Goal: Information Seeking & Learning: Learn about a topic

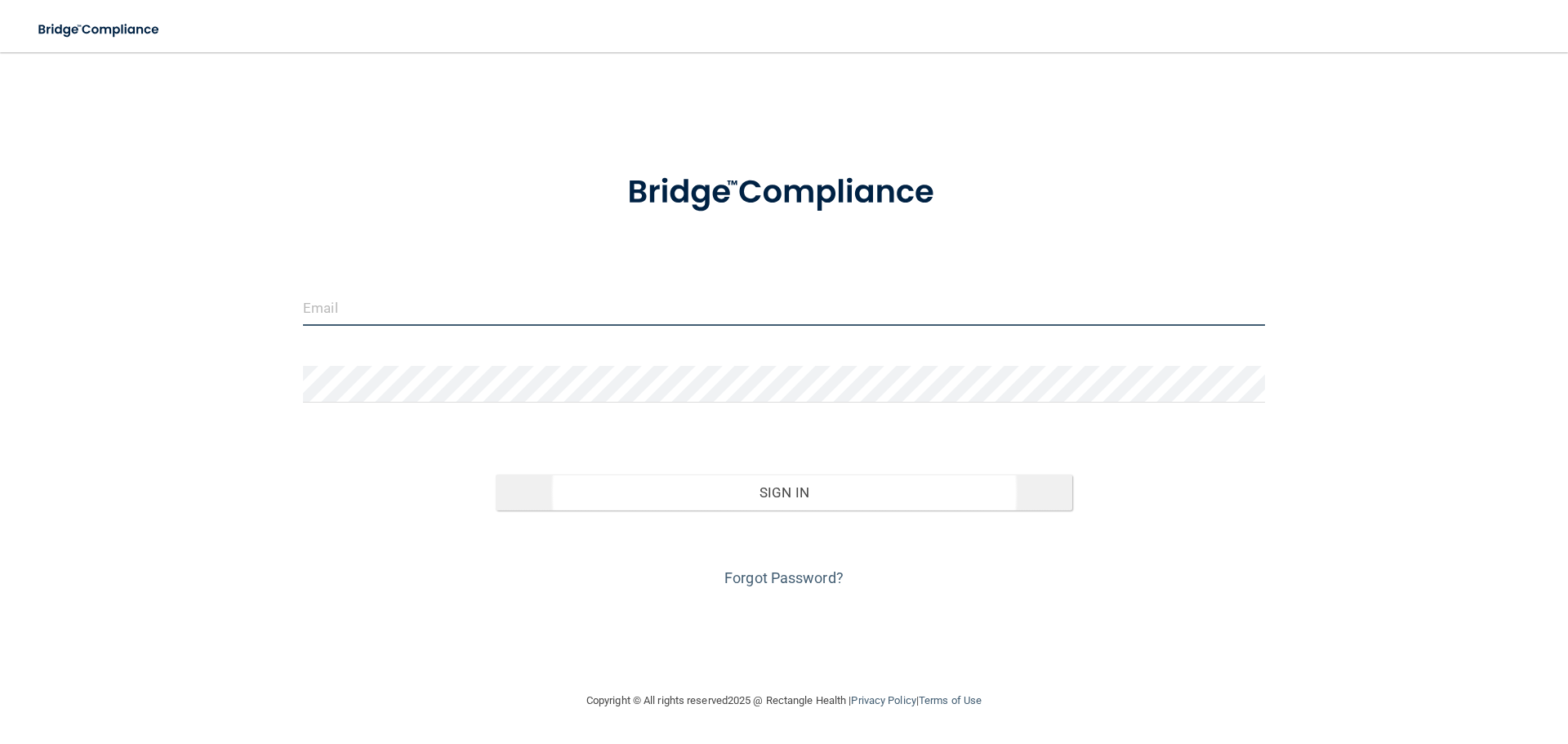
type input "[PERSON_NAME][EMAIL_ADDRESS][DOMAIN_NAME]"
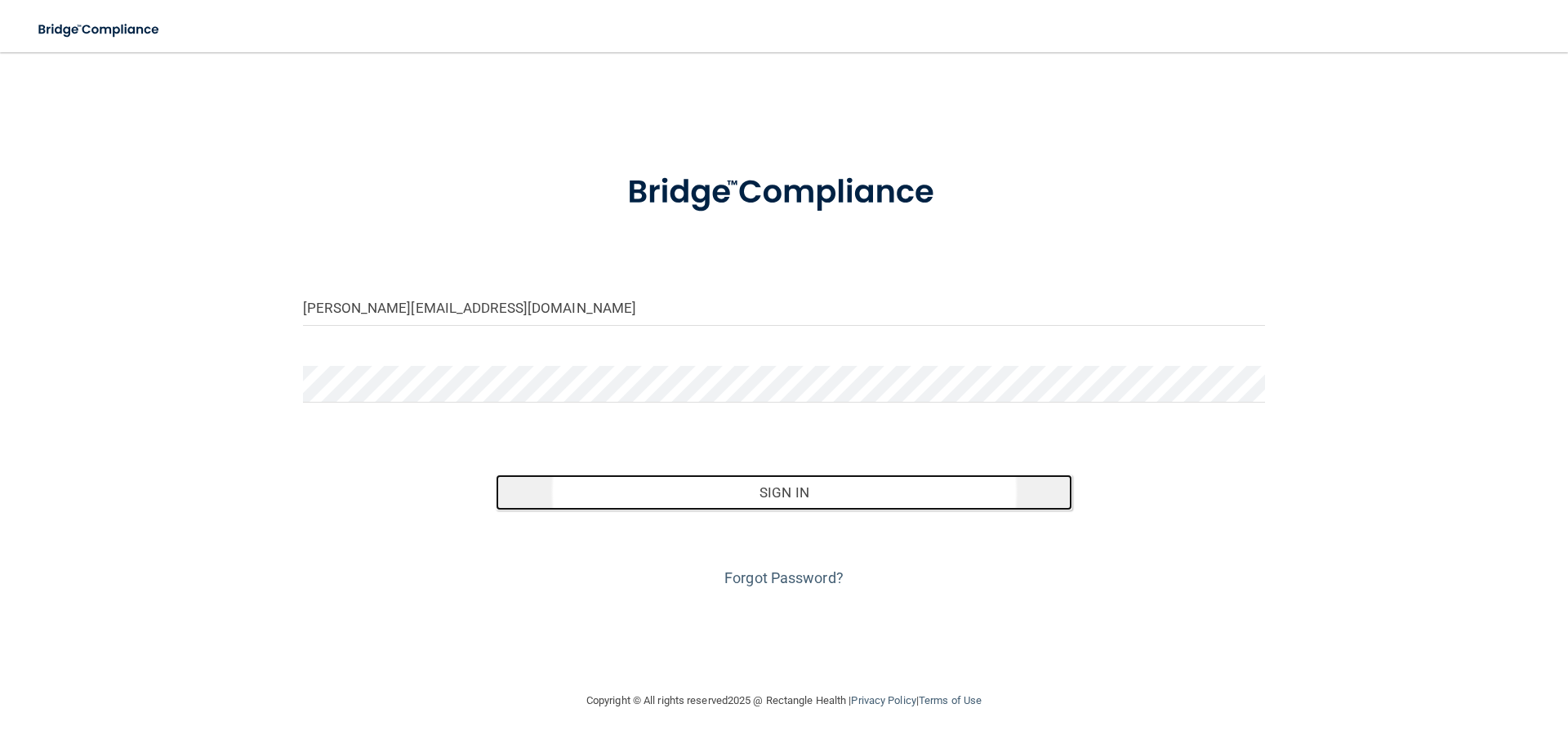
click at [727, 477] on button "Sign In" at bounding box center [784, 492] width 577 height 36
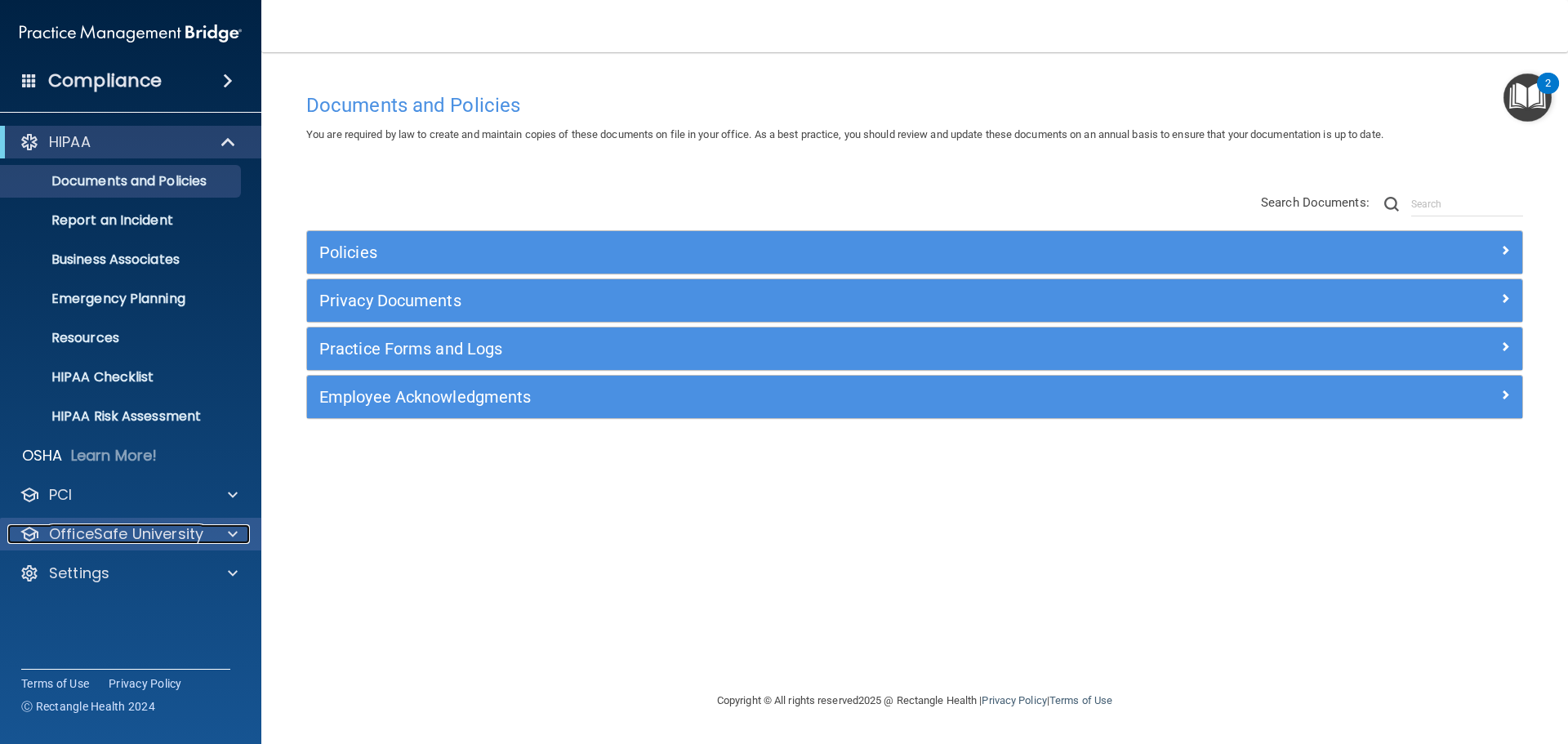
click at [185, 533] on p "OfficeSafe University" at bounding box center [126, 534] width 154 height 20
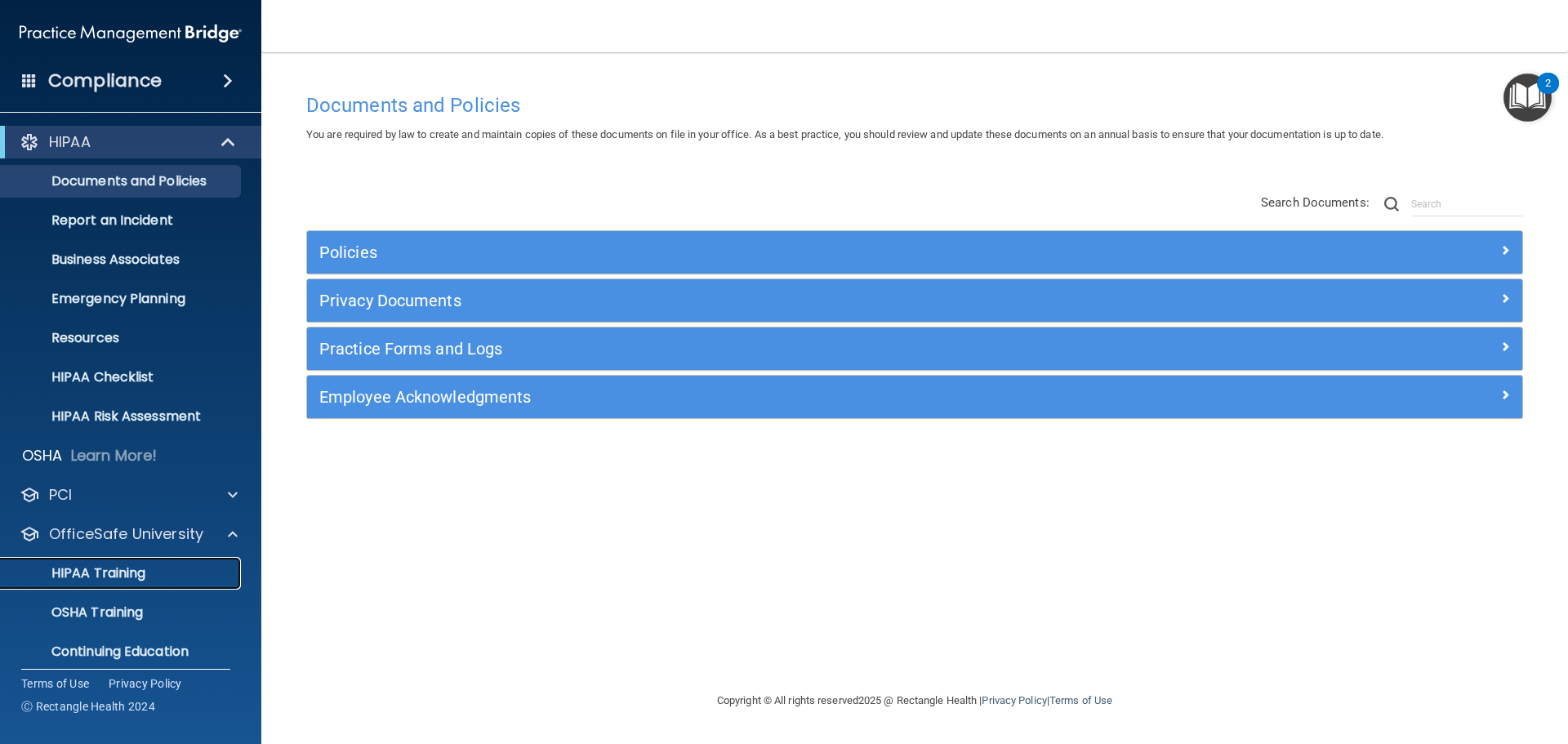
click at [181, 577] on div "HIPAA Training" at bounding box center [122, 573] width 223 height 16
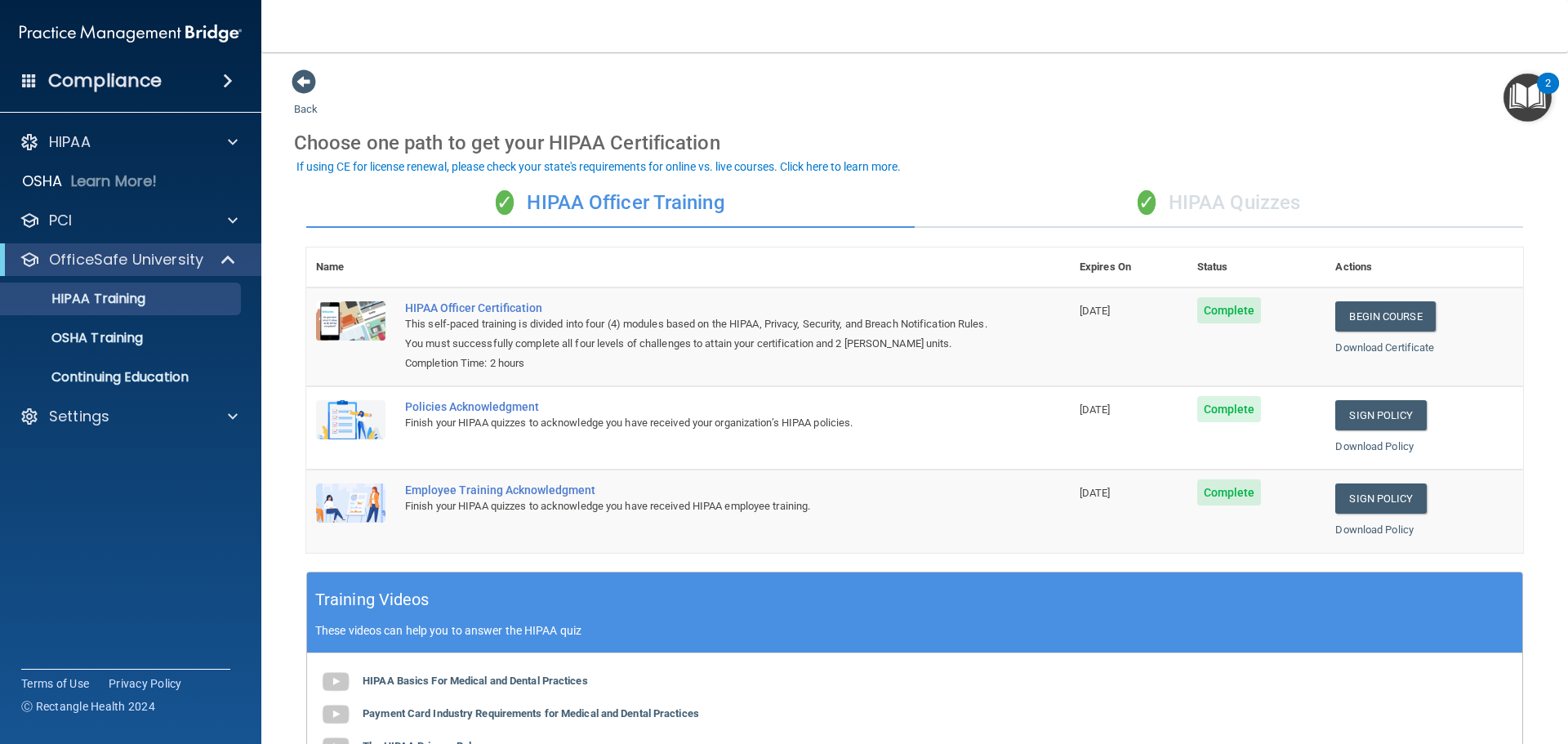
click at [1108, 205] on div "✓ HIPAA Quizzes" at bounding box center [1218, 203] width 609 height 49
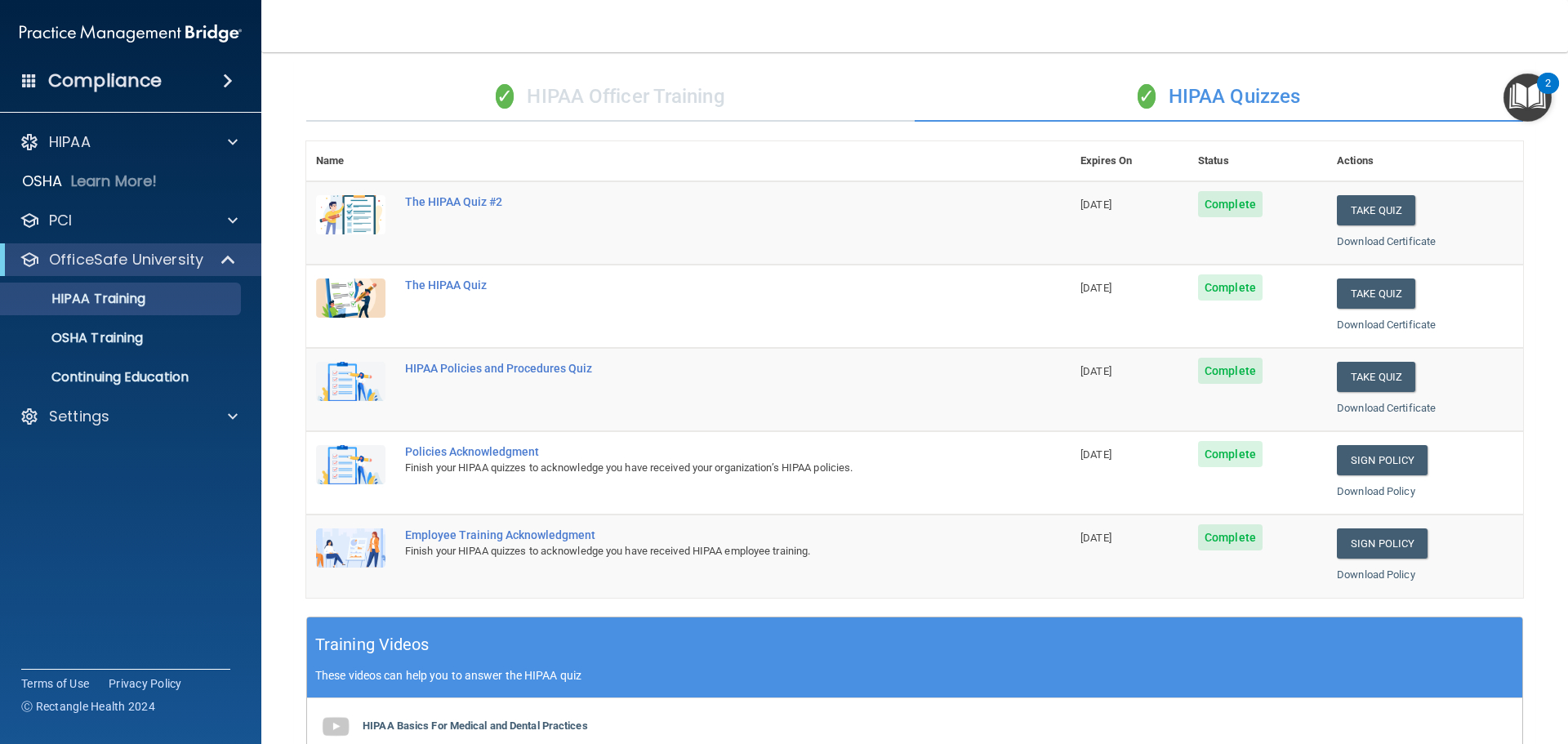
scroll to position [77, 0]
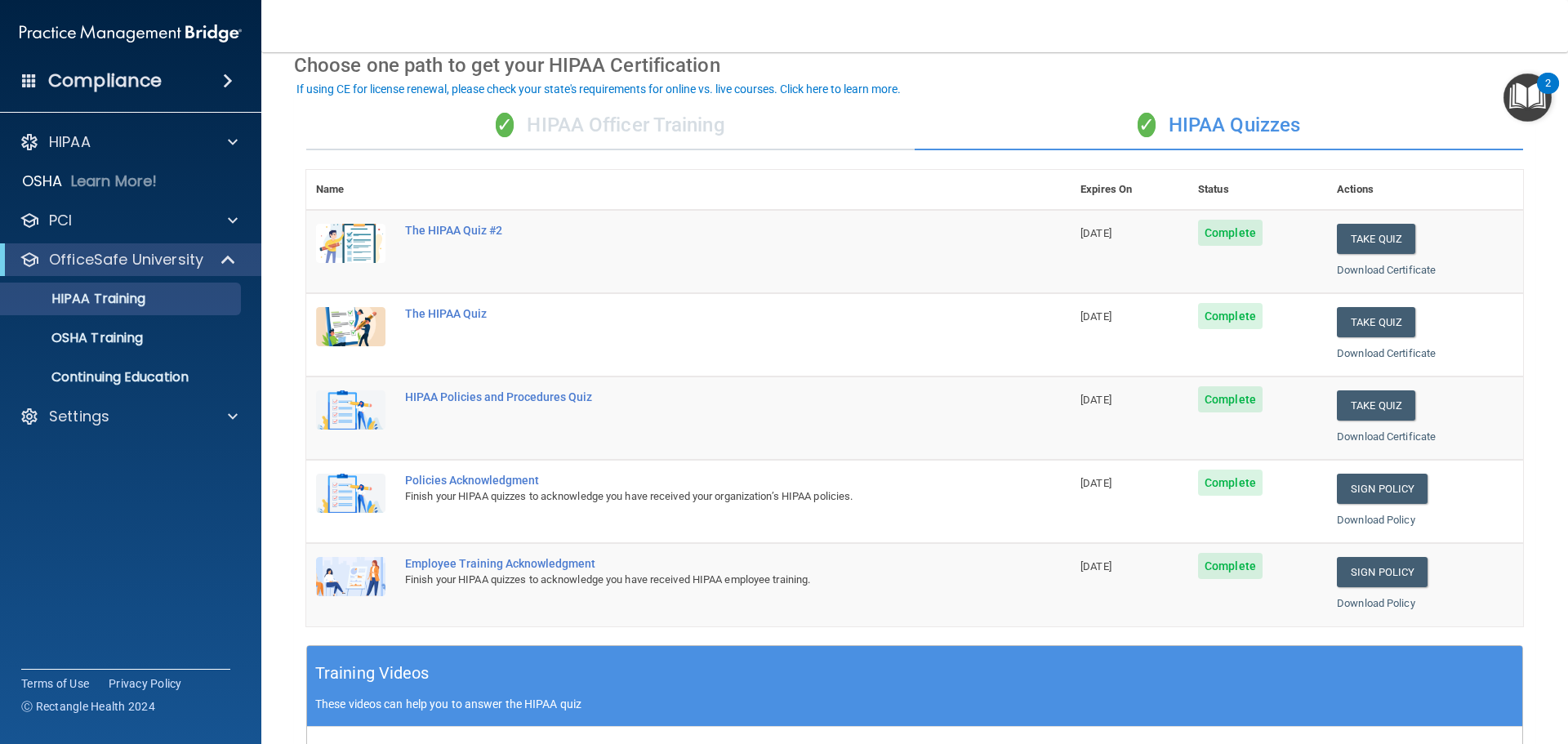
click at [712, 132] on div "✓ HIPAA Officer Training" at bounding box center [610, 126] width 609 height 49
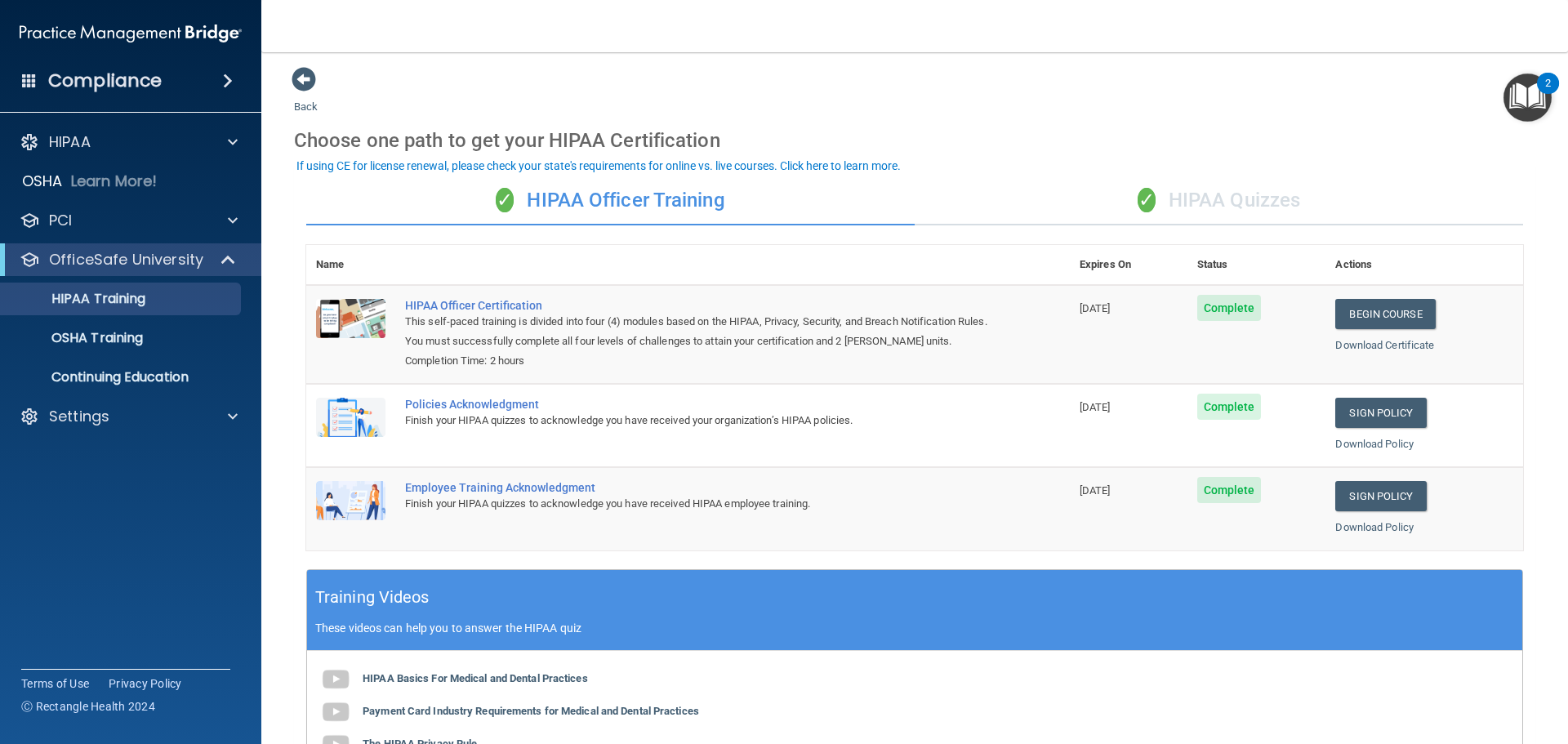
scroll to position [0, 0]
